Goal: Communication & Community: Participate in discussion

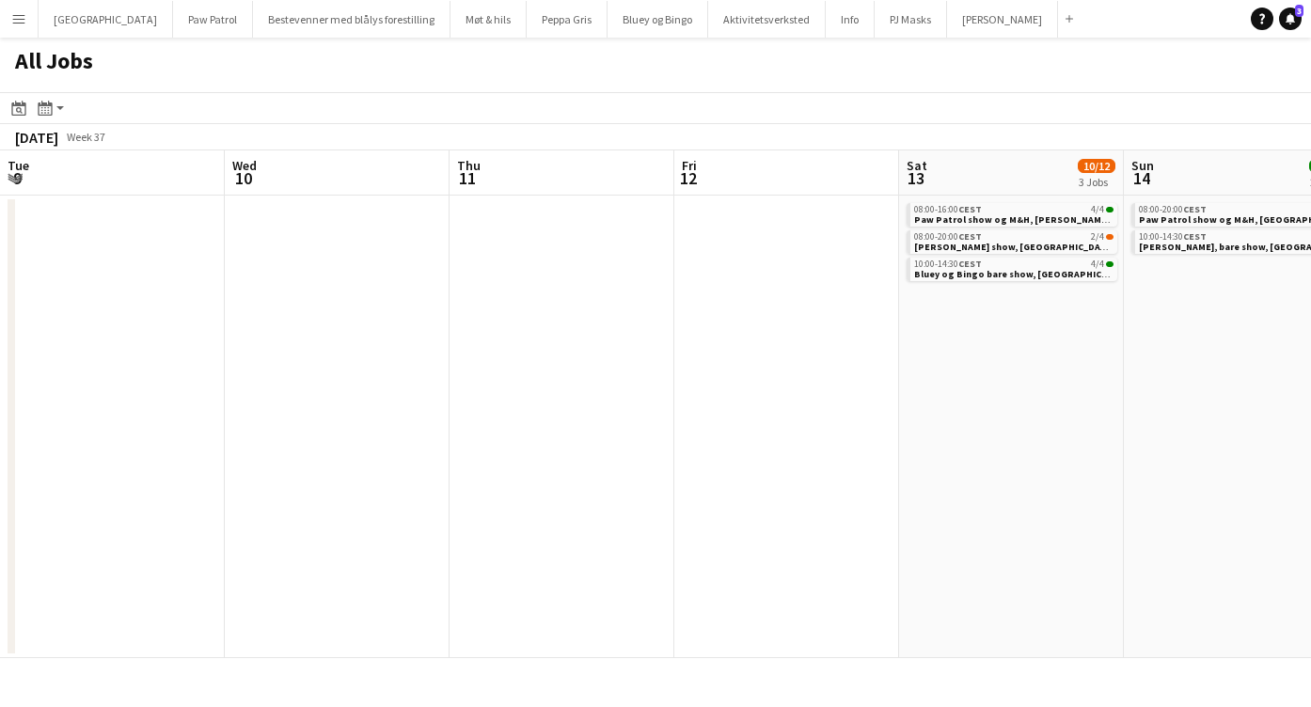
scroll to position [0, 531]
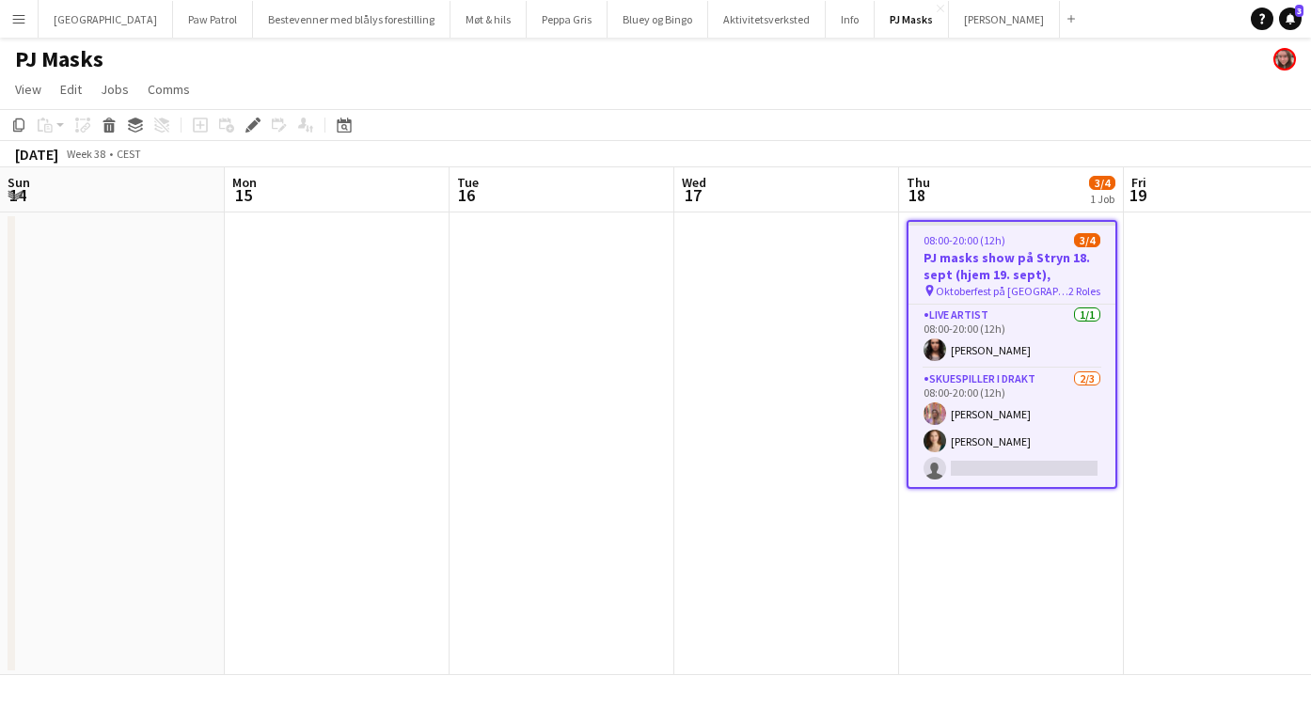
scroll to position [0, 647]
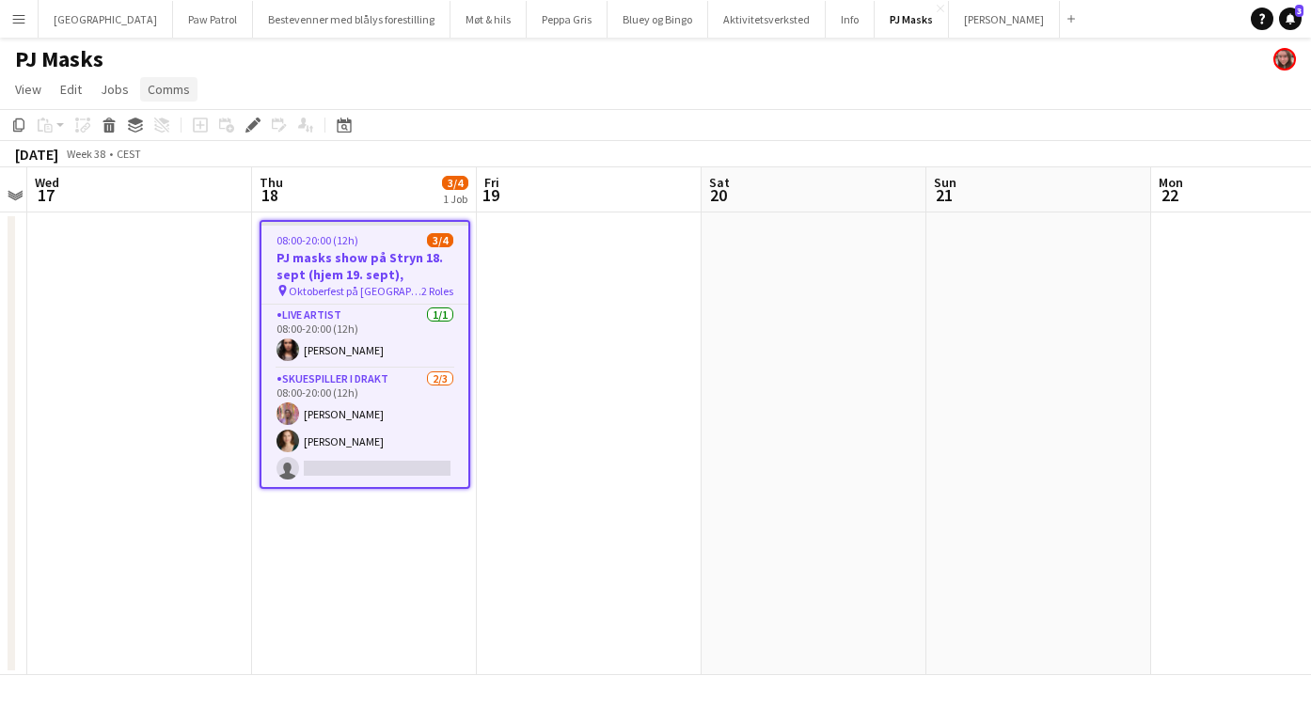
click at [178, 84] on span "Comms" at bounding box center [169, 89] width 42 height 17
click at [222, 181] on link "Create chat" at bounding box center [217, 169] width 156 height 39
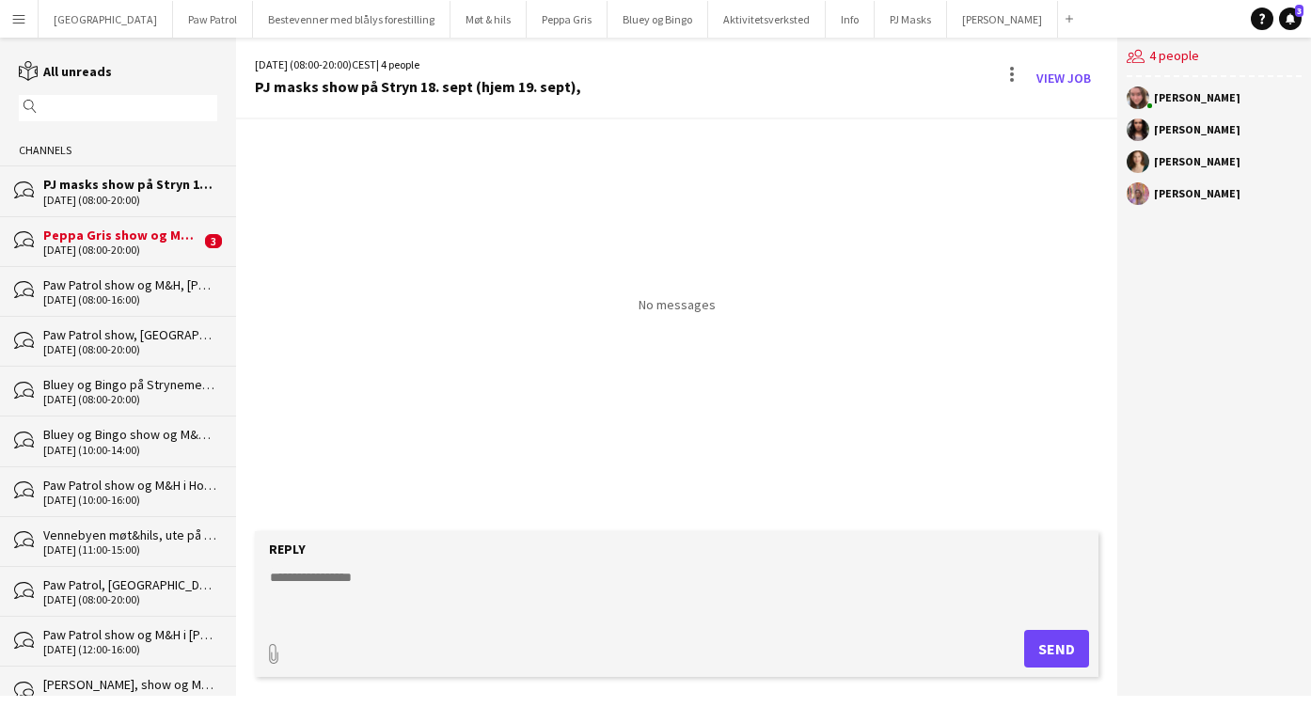
click at [531, 568] on textarea at bounding box center [680, 592] width 825 height 49
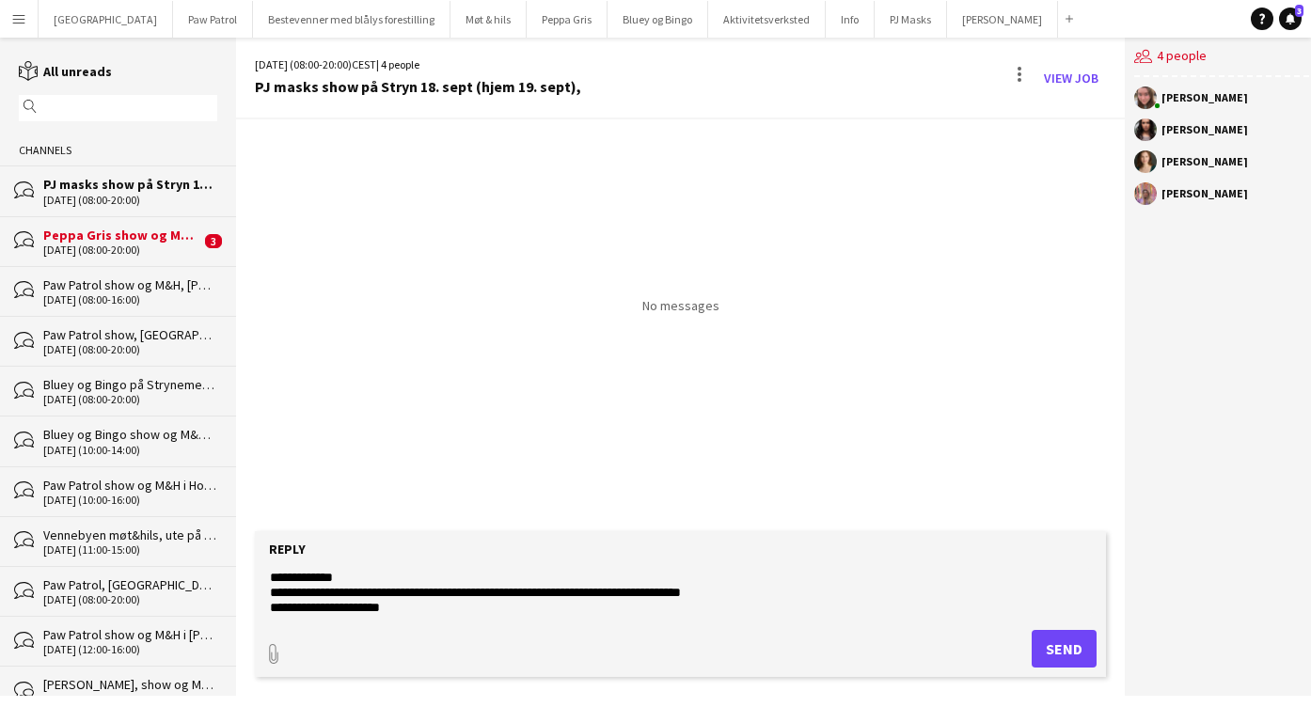
scroll to position [59, 0]
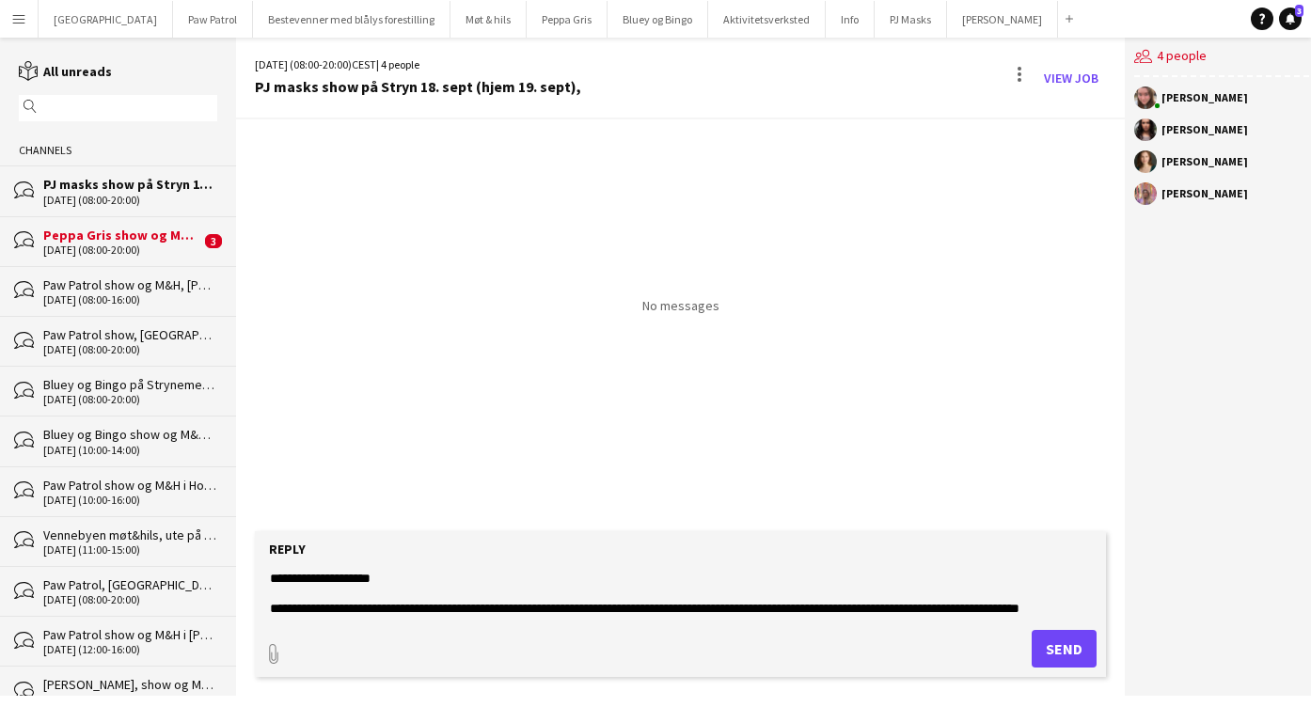
click at [906, 604] on textarea "**********" at bounding box center [680, 592] width 825 height 49
type textarea "**********"
click at [1039, 644] on button "Send" at bounding box center [1064, 649] width 65 height 38
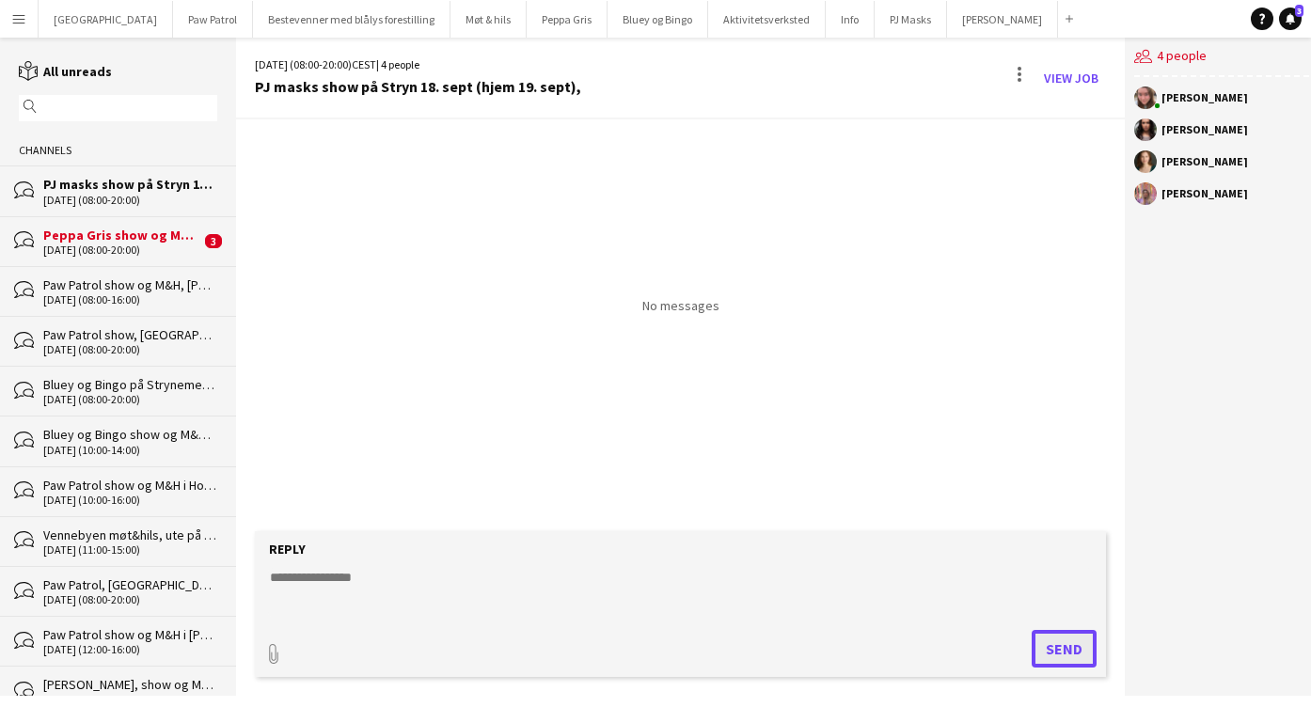
scroll to position [0, 0]
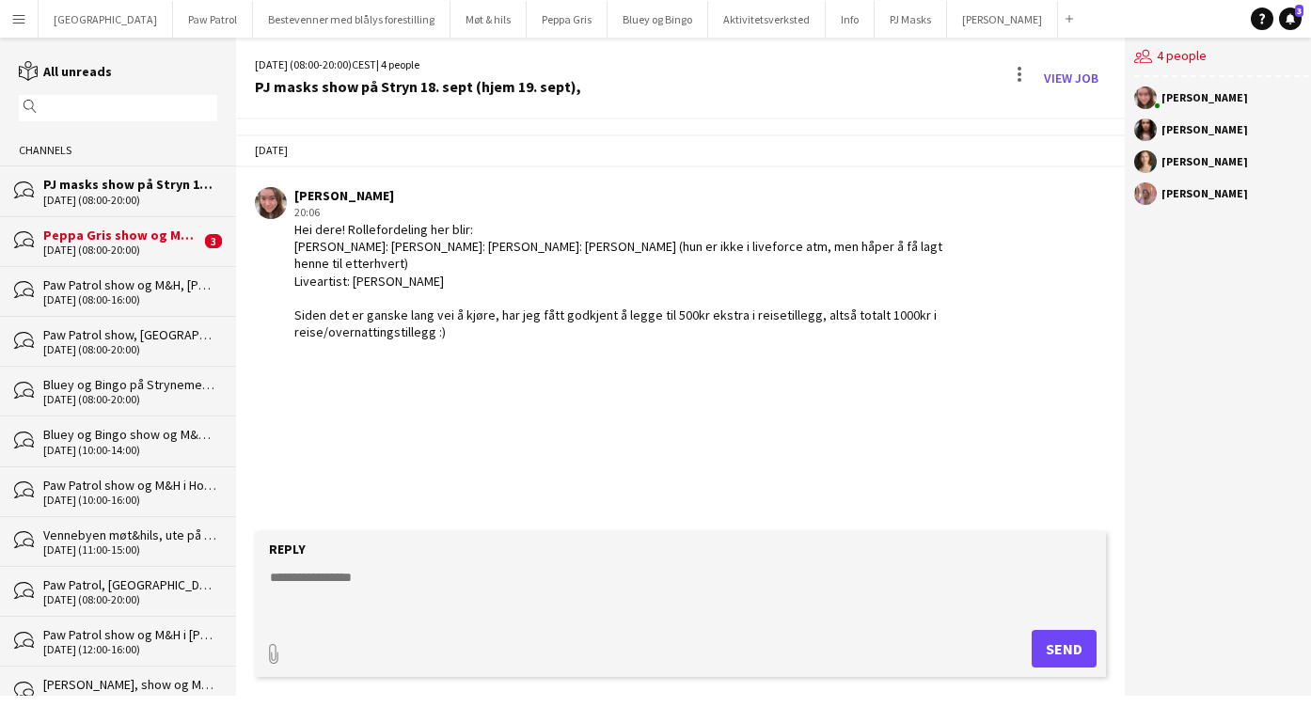
click at [103, 247] on div "30-08-2025 (08:00-20:00)" at bounding box center [121, 250] width 157 height 13
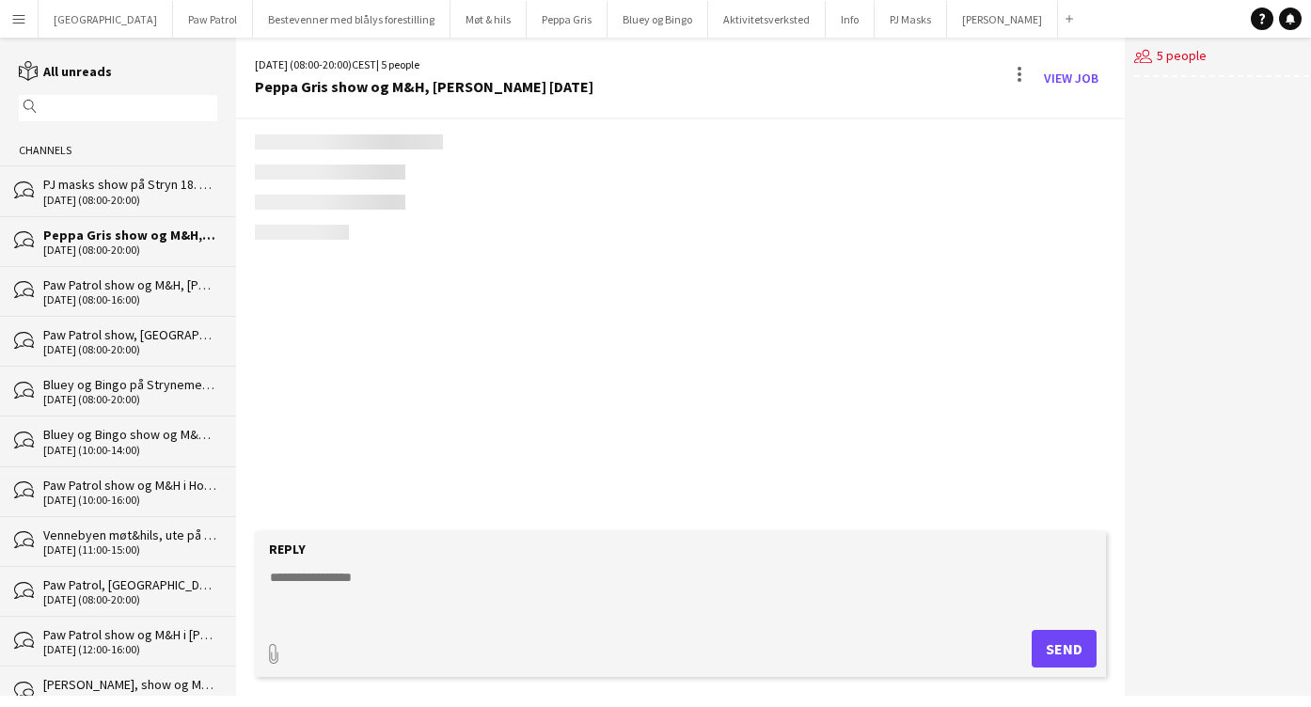
scroll to position [893, 0]
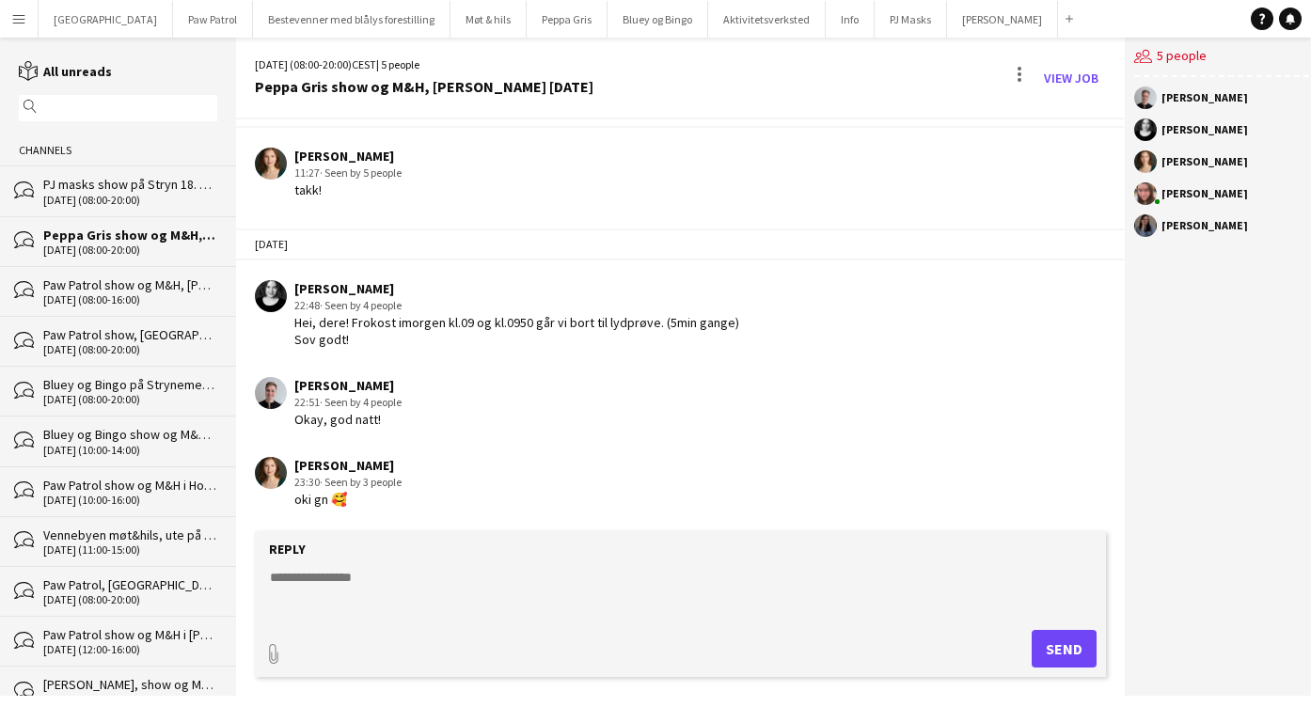
click at [98, 397] on div "04-10-2025 (08:00-20:00)" at bounding box center [130, 399] width 174 height 13
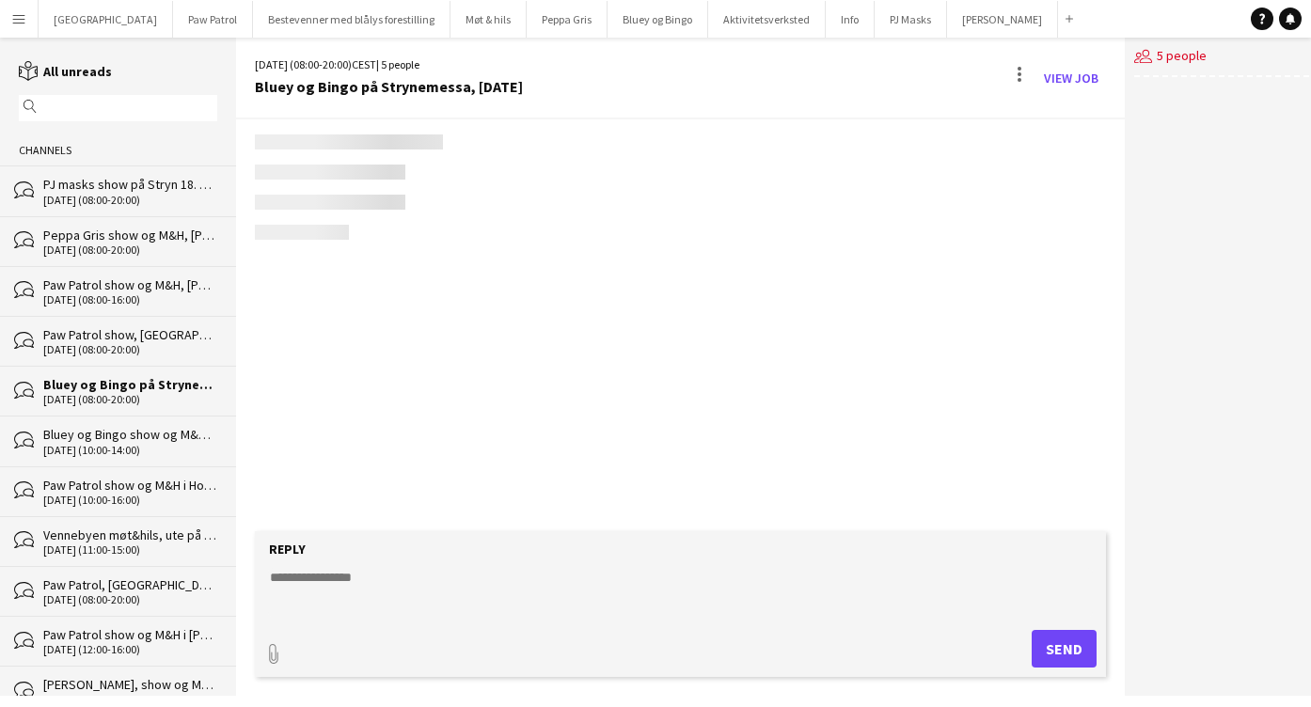
scroll to position [819, 0]
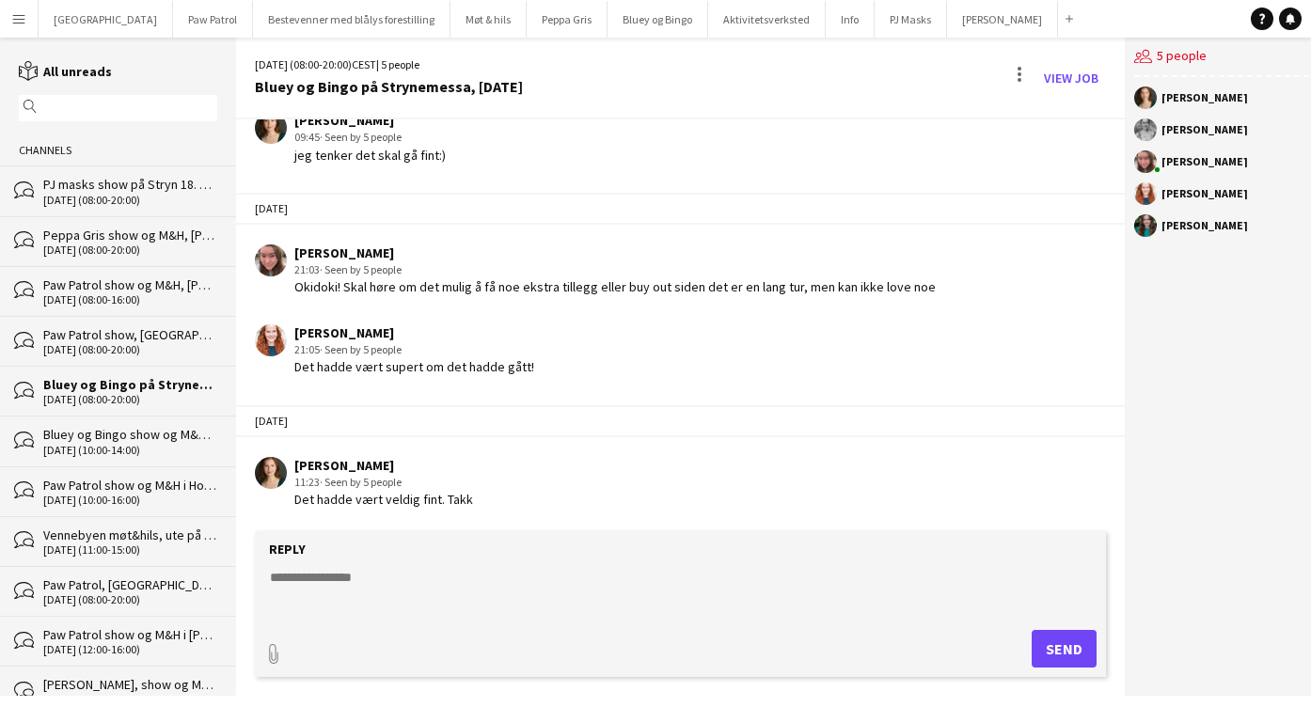
click at [404, 592] on textarea at bounding box center [680, 592] width 825 height 49
type textarea "**********"
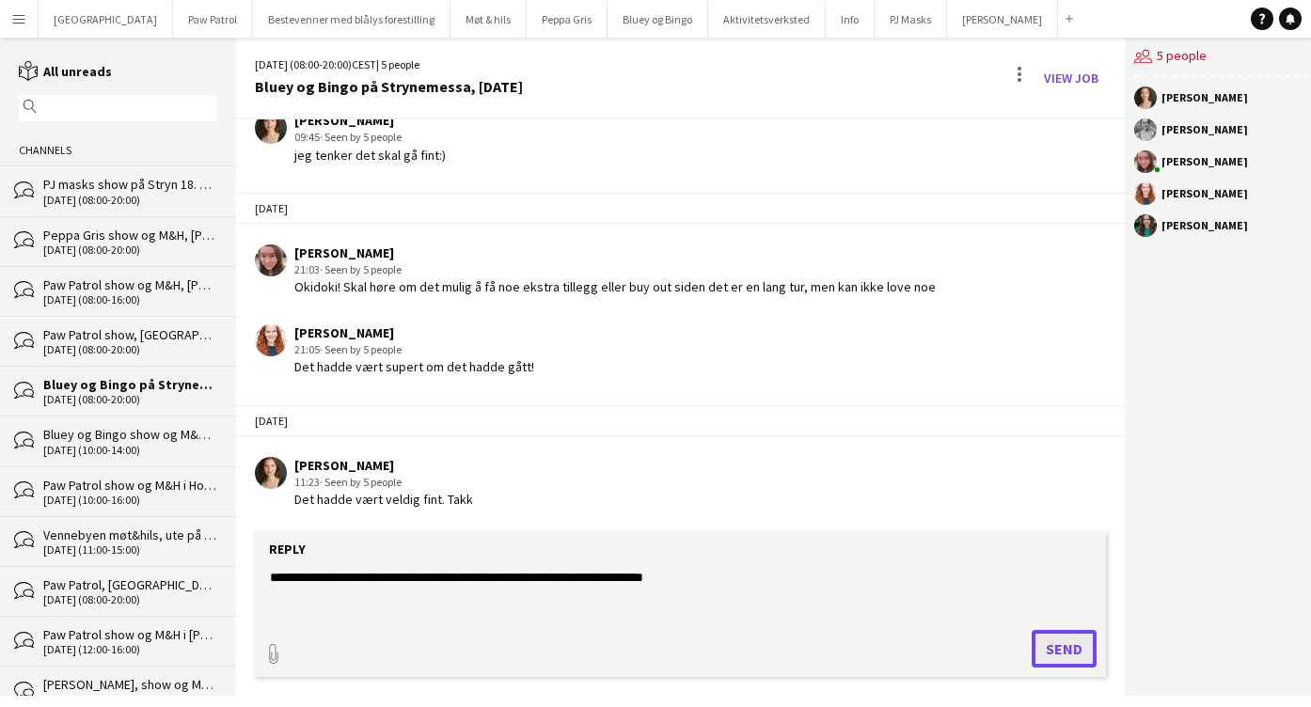
click at [1071, 650] on button "Send" at bounding box center [1064, 649] width 65 height 38
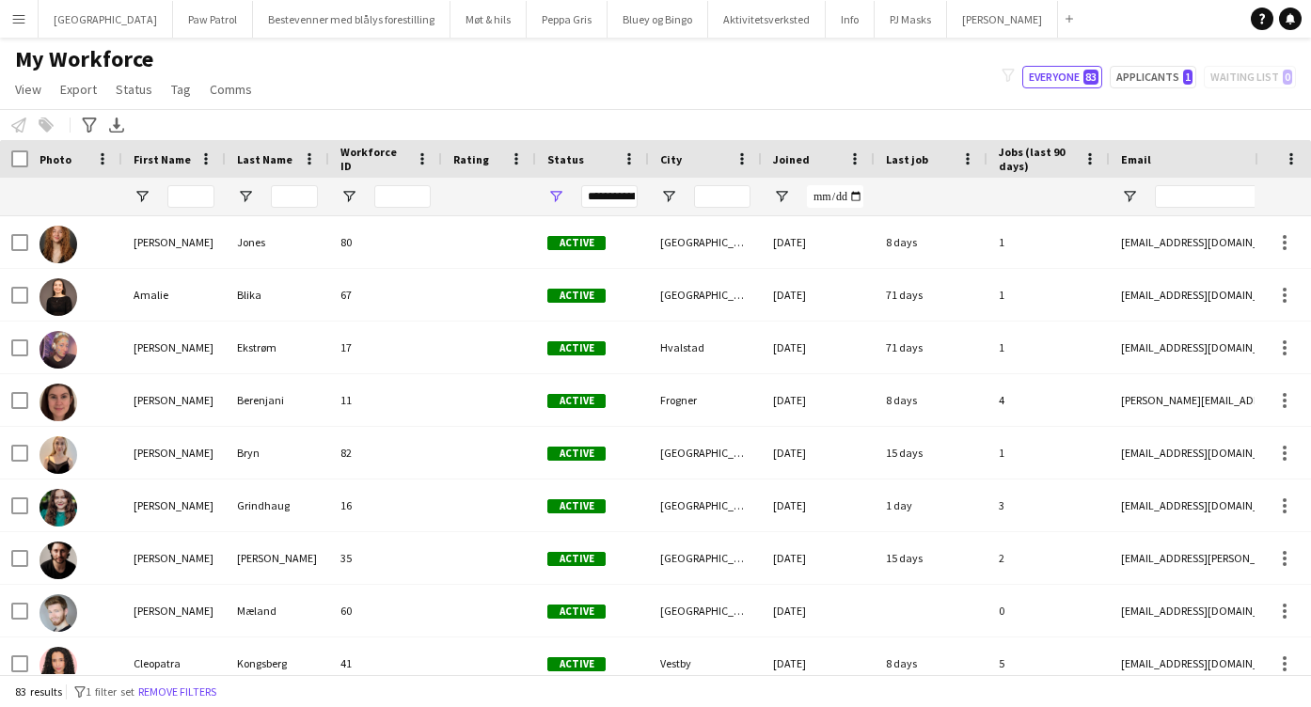
click at [8, 18] on button "Menu" at bounding box center [19, 19] width 38 height 38
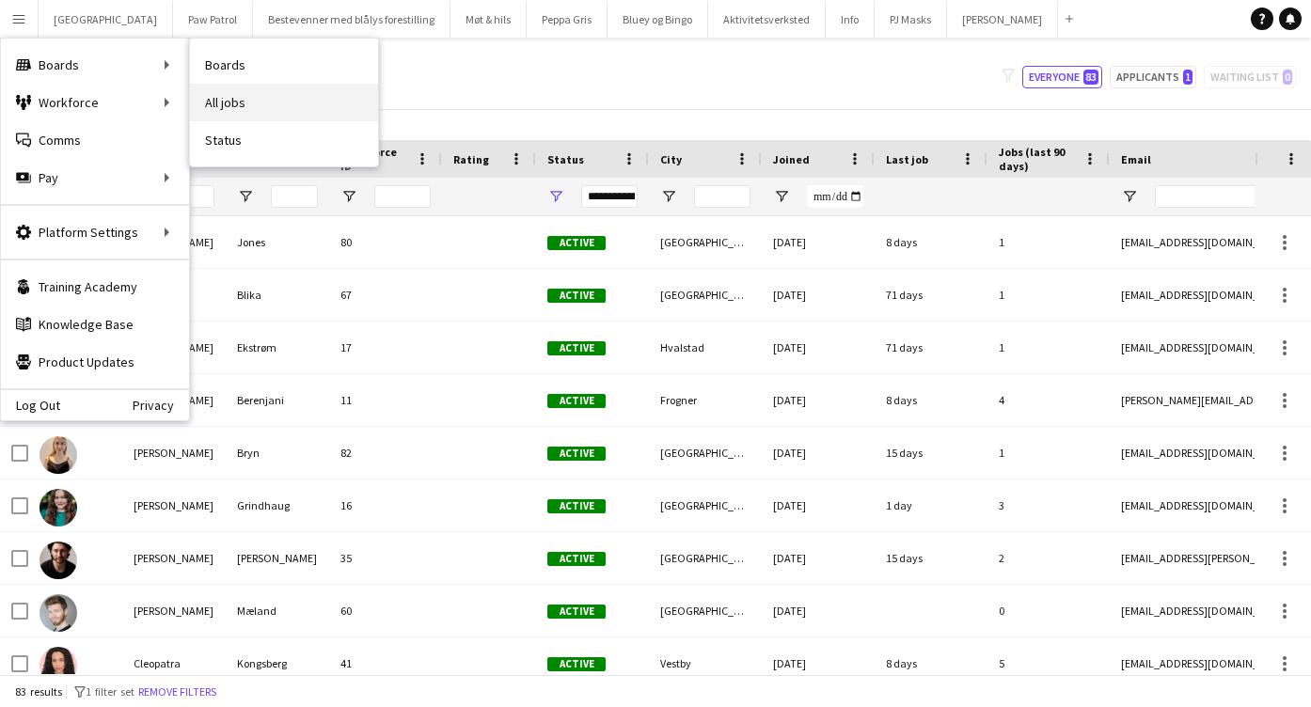
click at [229, 97] on link "All jobs" at bounding box center [284, 103] width 188 height 38
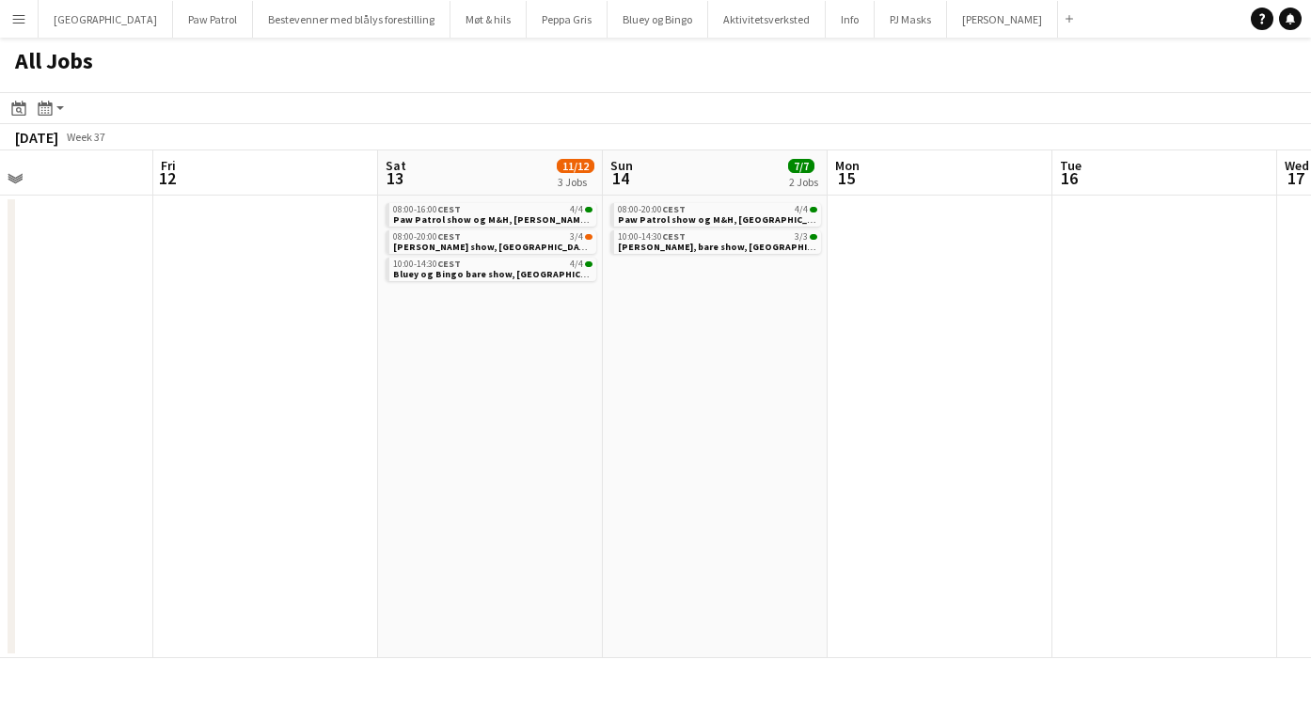
scroll to position [0, 753]
click at [432, 246] on span "Peppa Gris show, Ålesund, fly fredag kveld" at bounding box center [524, 247] width 277 height 12
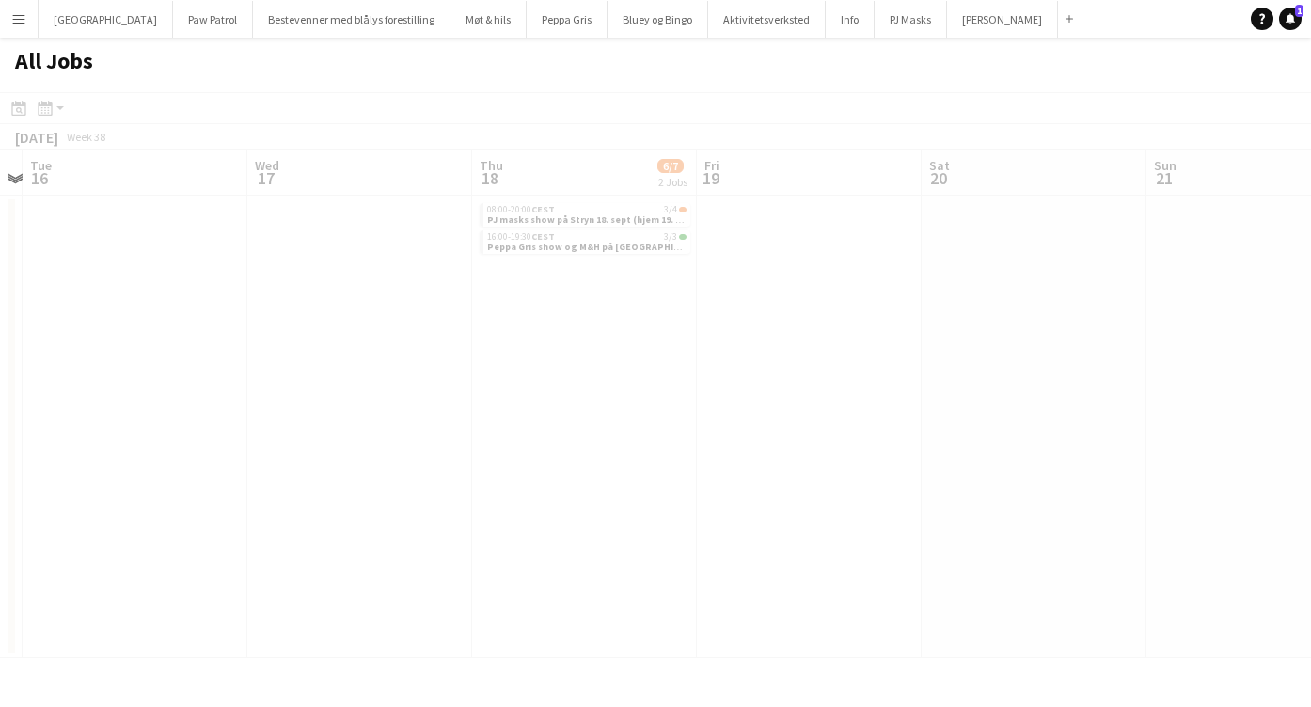
scroll to position [0, 739]
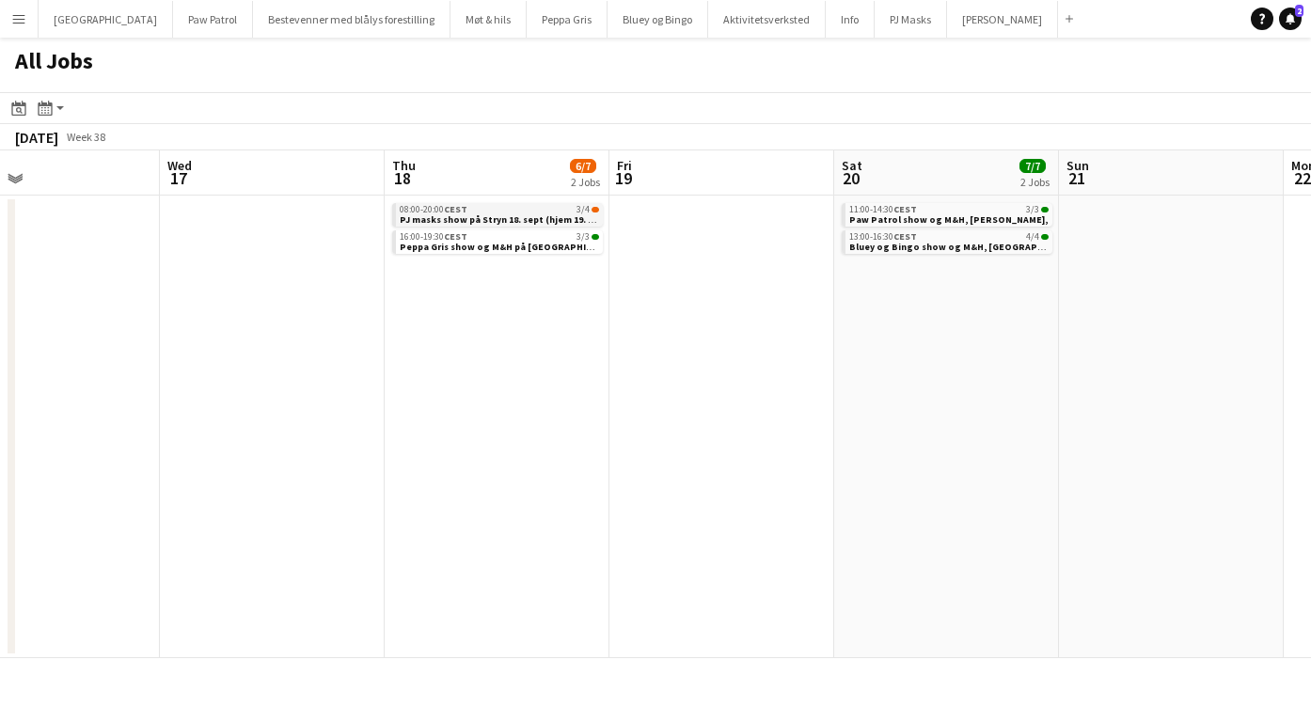
click at [472, 216] on span "PJ masks show på Stryn 18. sept (hjem 19. sept)," at bounding box center [507, 219] width 215 height 12
click at [444, 240] on span "16:00-19:30 CEST" at bounding box center [434, 236] width 68 height 9
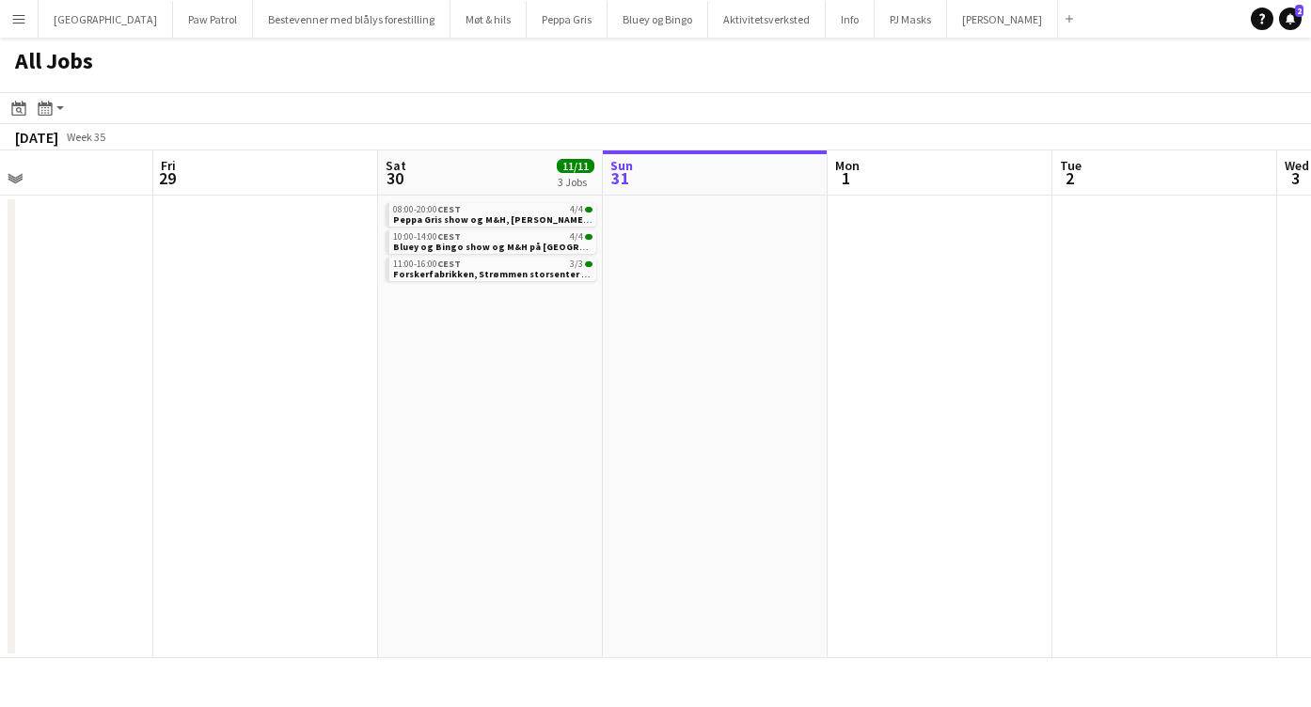
scroll to position [0, 747]
click at [546, 220] on span "Peppa Gris show og M&H, [PERSON_NAME] lørdag 30. august" at bounding box center [504, 219] width 225 height 12
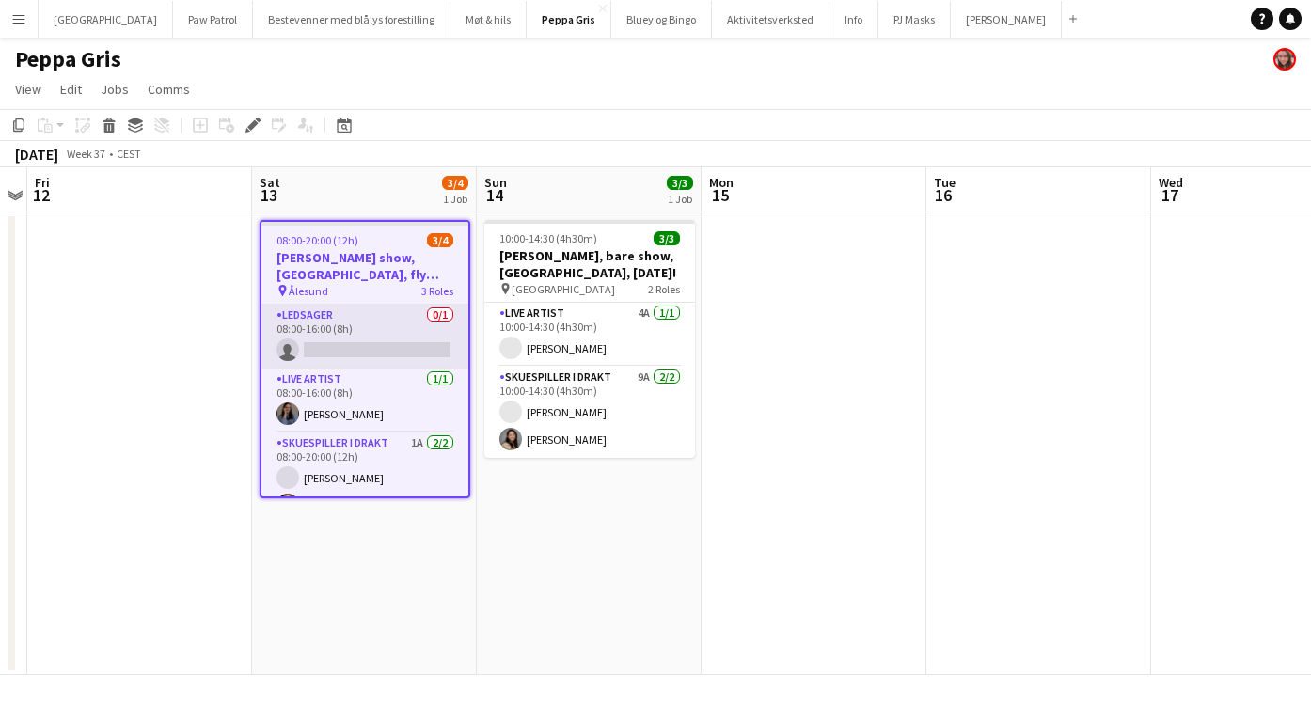
scroll to position [27, 0]
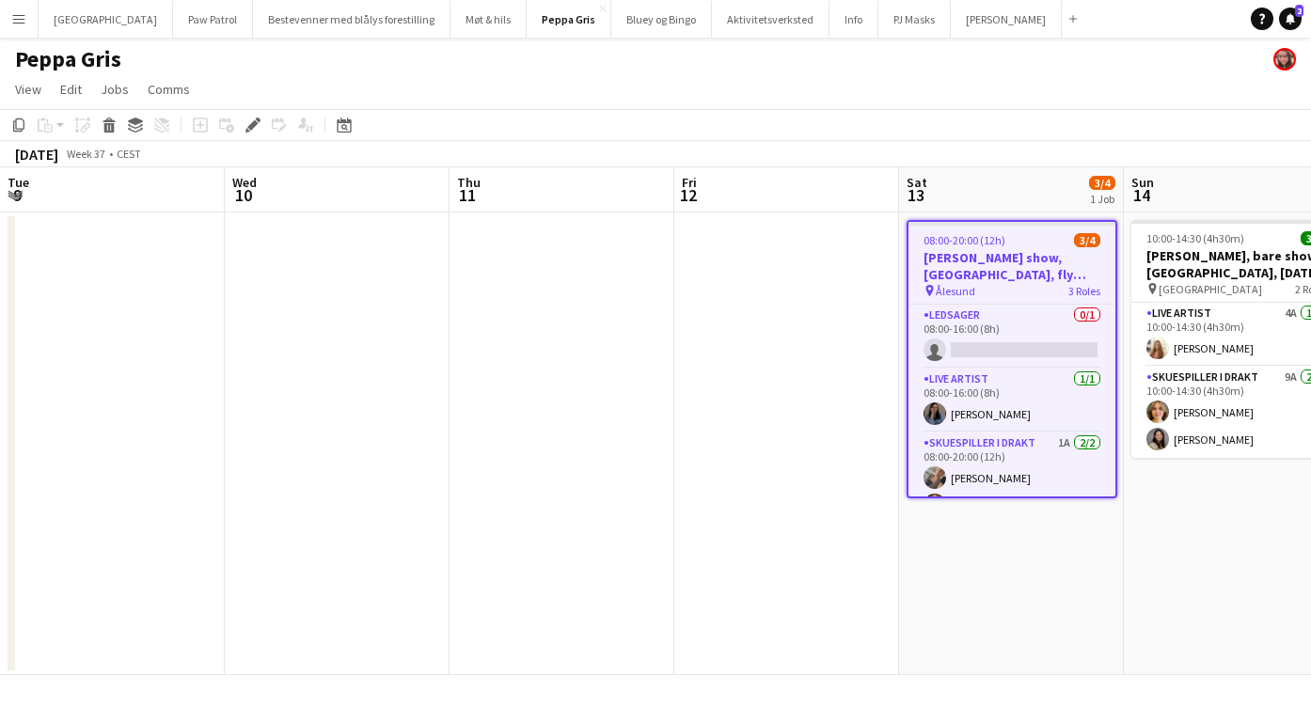
scroll to position [27, 0]
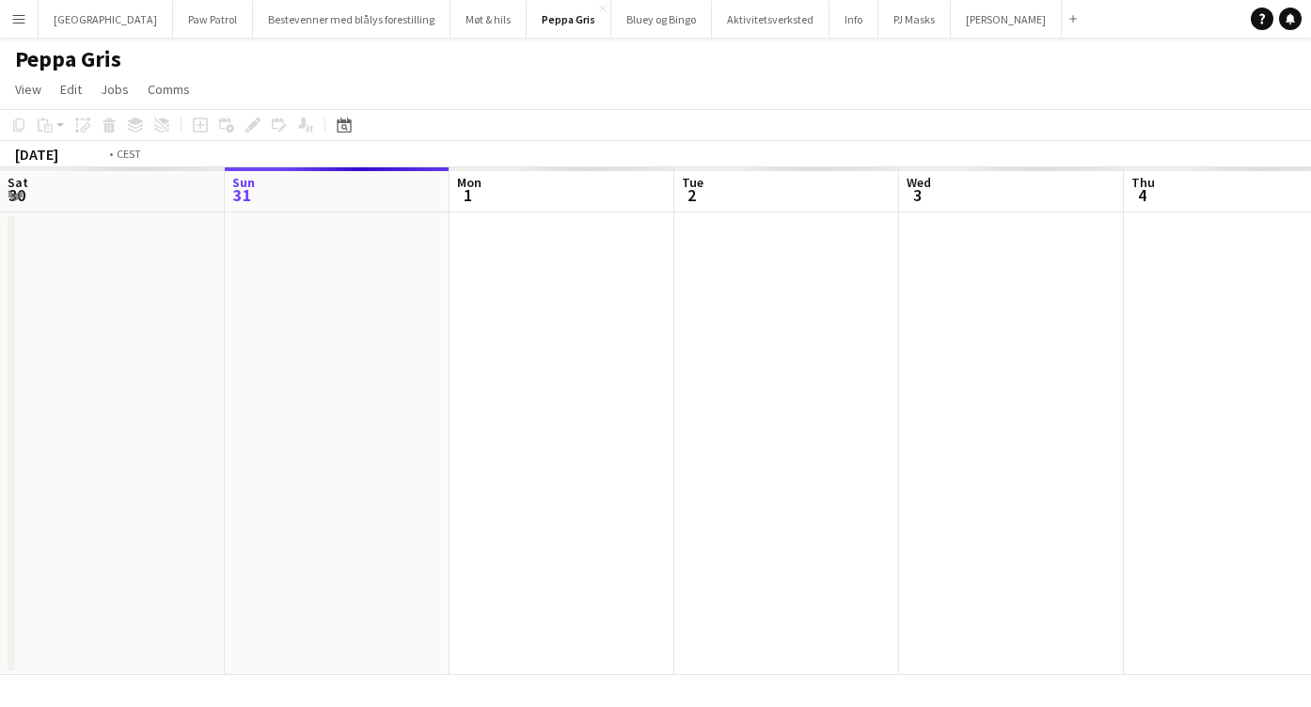
scroll to position [0, 647]
